Goal: Browse casually: Explore the website without a specific task or goal

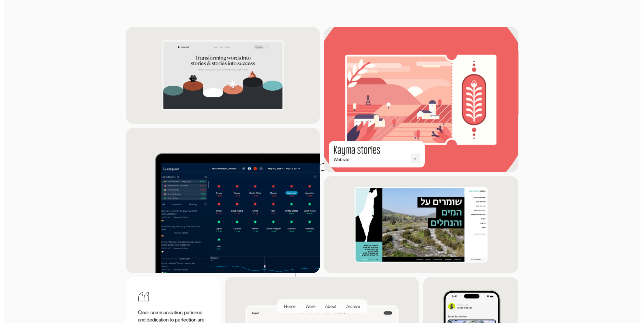
scroll to position [548, 0]
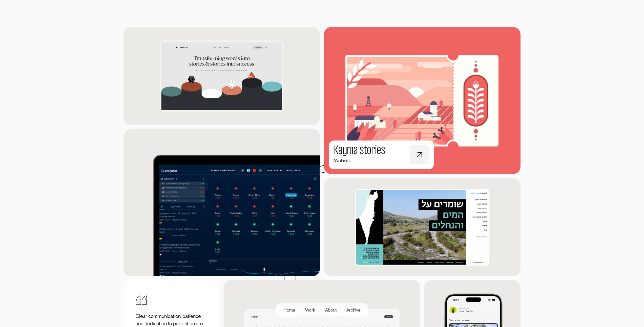
click at [423, 123] on img at bounding box center [422, 101] width 216 height 162
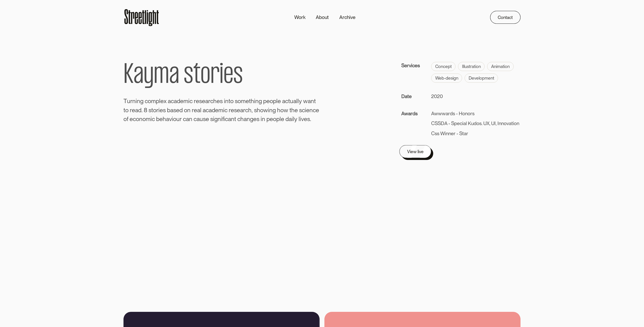
click at [416, 152] on div "View live" at bounding box center [415, 151] width 16 height 7
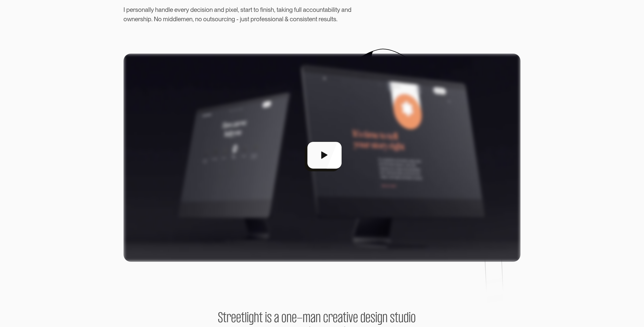
scroll to position [130, 0]
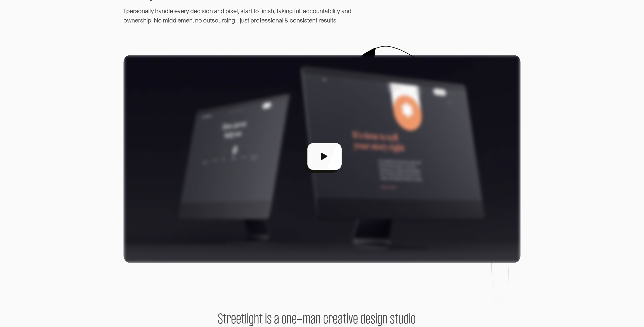
click at [323, 149] on div "open lightbox" at bounding box center [321, 159] width 397 height 208
